Goal: Transaction & Acquisition: Purchase product/service

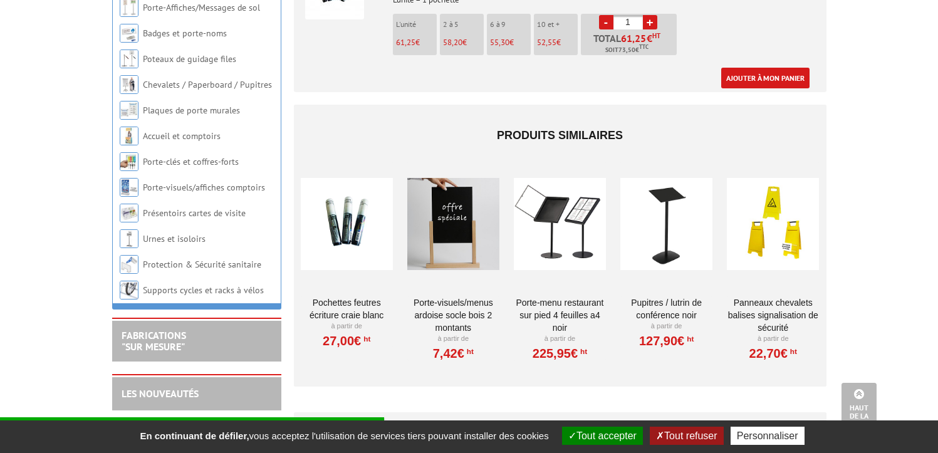
scroll to position [188, 0]
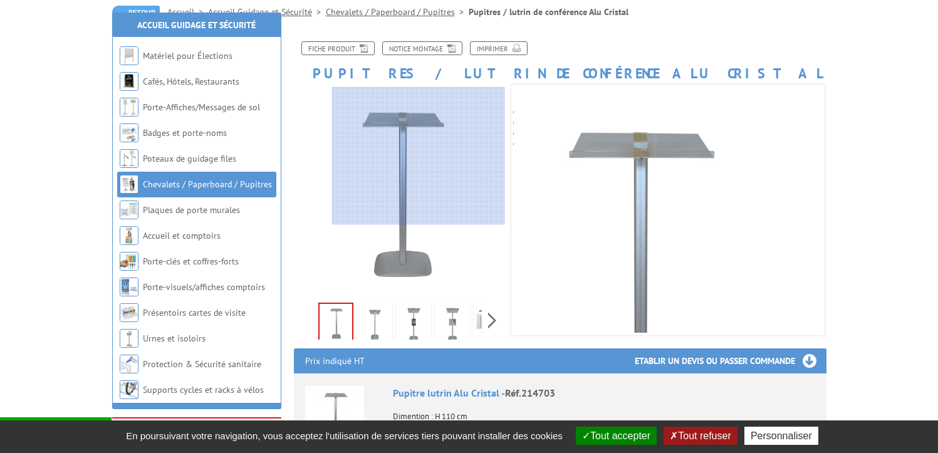
scroll to position [188, 0]
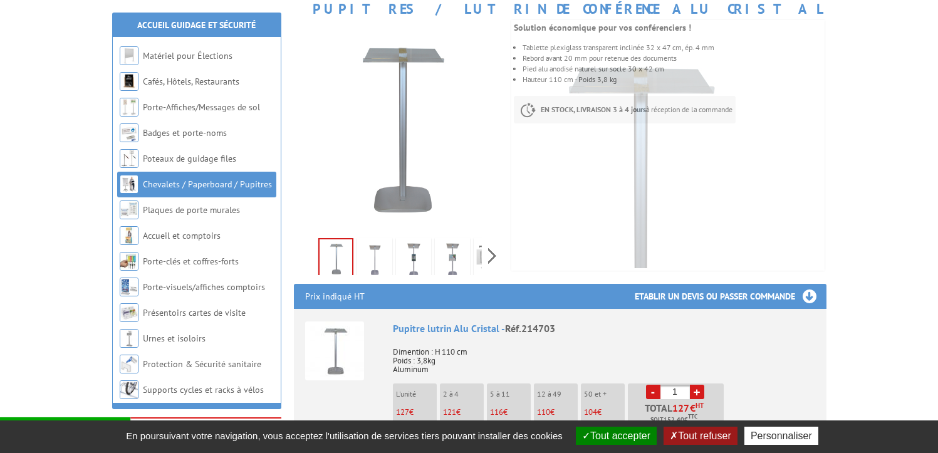
click at [370, 257] on img at bounding box center [375, 260] width 30 height 39
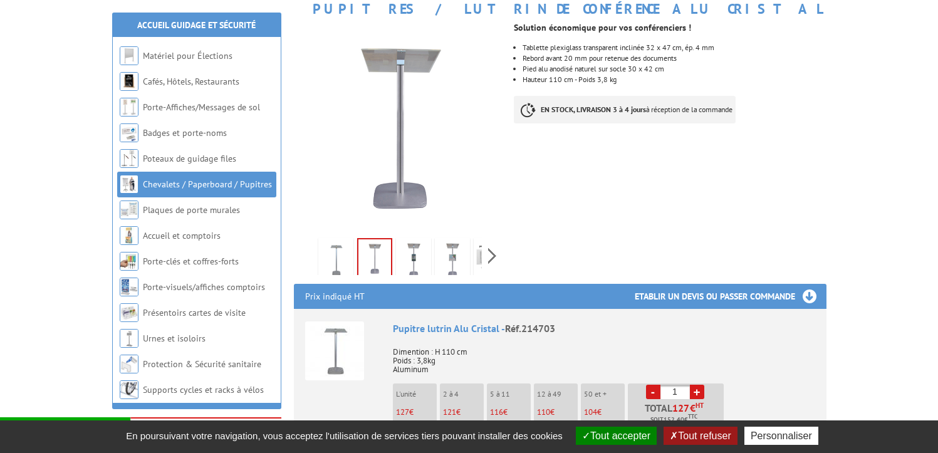
click at [412, 265] on img at bounding box center [414, 260] width 30 height 39
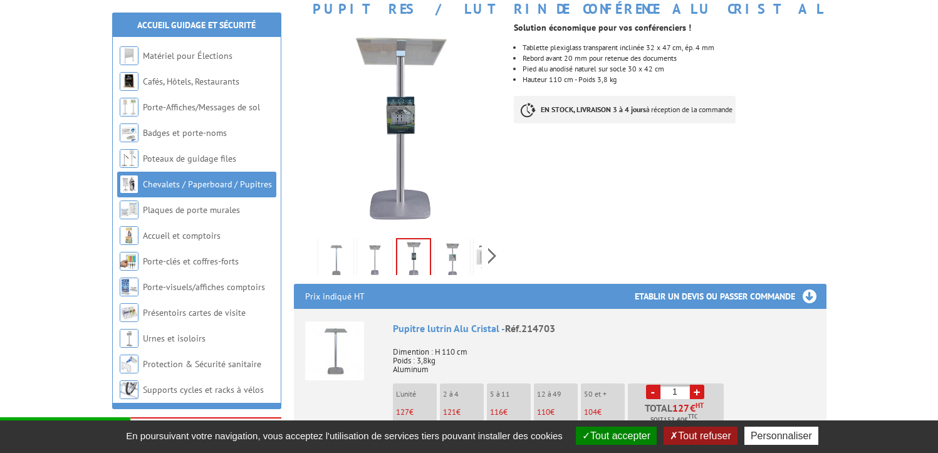
click at [456, 258] on img at bounding box center [452, 260] width 30 height 39
click at [476, 263] on img at bounding box center [491, 260] width 30 height 39
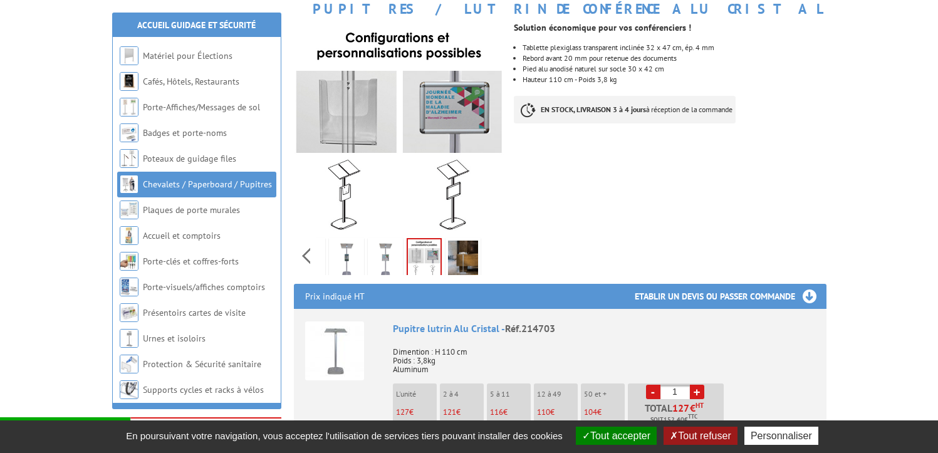
click at [325, 341] on img at bounding box center [334, 351] width 59 height 59
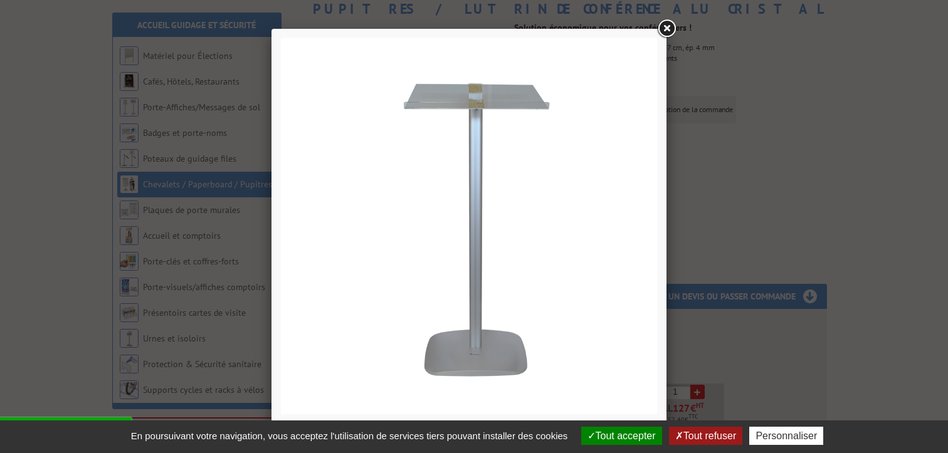
click at [449, 107] on img at bounding box center [469, 226] width 376 height 376
click at [484, 92] on img at bounding box center [469, 226] width 376 height 376
click at [674, 26] on link at bounding box center [666, 29] width 23 height 23
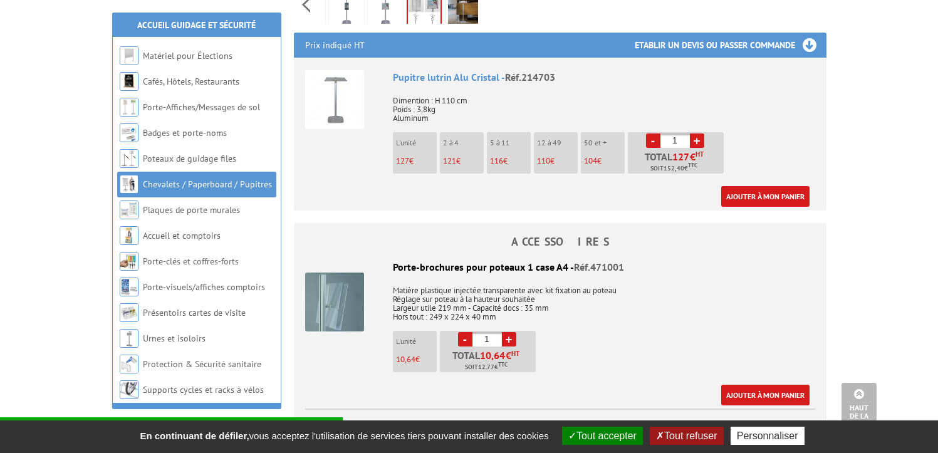
scroll to position [501, 0]
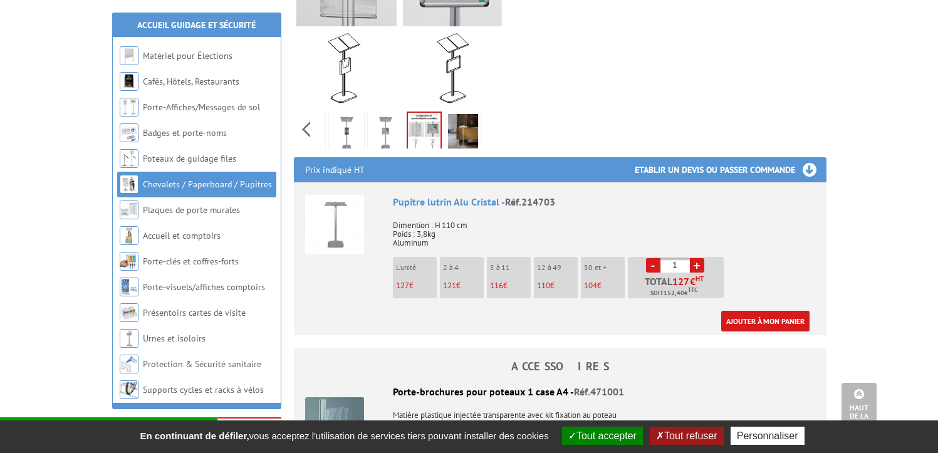
scroll to position [313, 0]
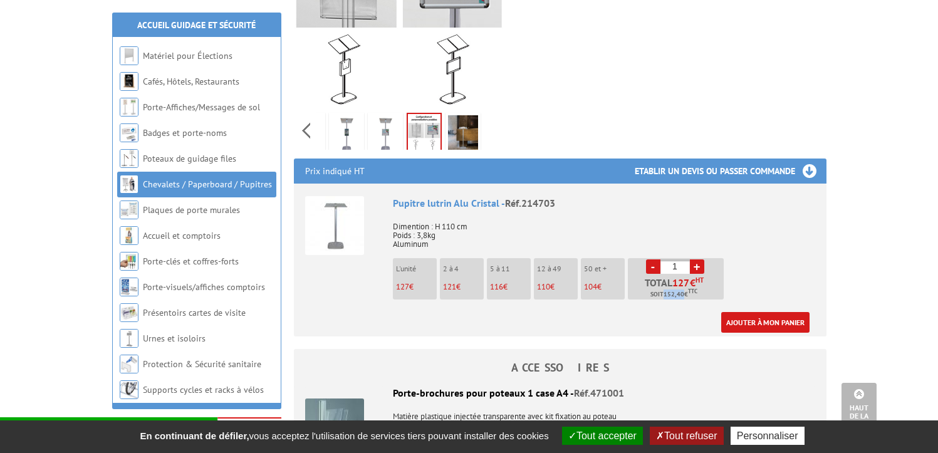
drag, startPoint x: 664, startPoint y: 295, endPoint x: 682, endPoint y: 295, distance: 18.2
click at [682, 295] on span "152,40" at bounding box center [674, 295] width 21 height 10
click at [701, 267] on link "+" at bounding box center [697, 266] width 14 height 14
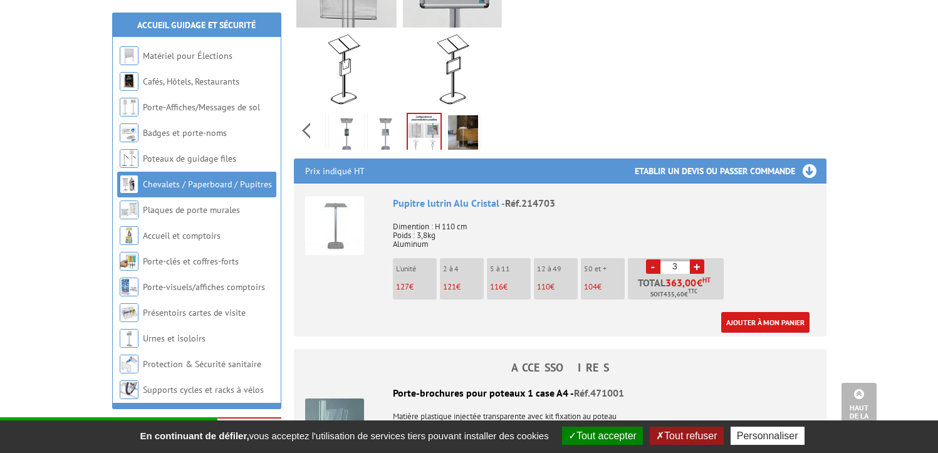
type input "4"
drag, startPoint x: 663, startPoint y: 295, endPoint x: 675, endPoint y: 294, distance: 12.0
click at [675, 294] on span "580,80" at bounding box center [674, 295] width 21 height 10
drag, startPoint x: 675, startPoint y: 294, endPoint x: 629, endPoint y: 311, distance: 49.0
click at [629, 312] on div "Ajouter à mon panier" at bounding box center [601, 322] width 417 height 21
